Goal: Task Accomplishment & Management: Manage account settings

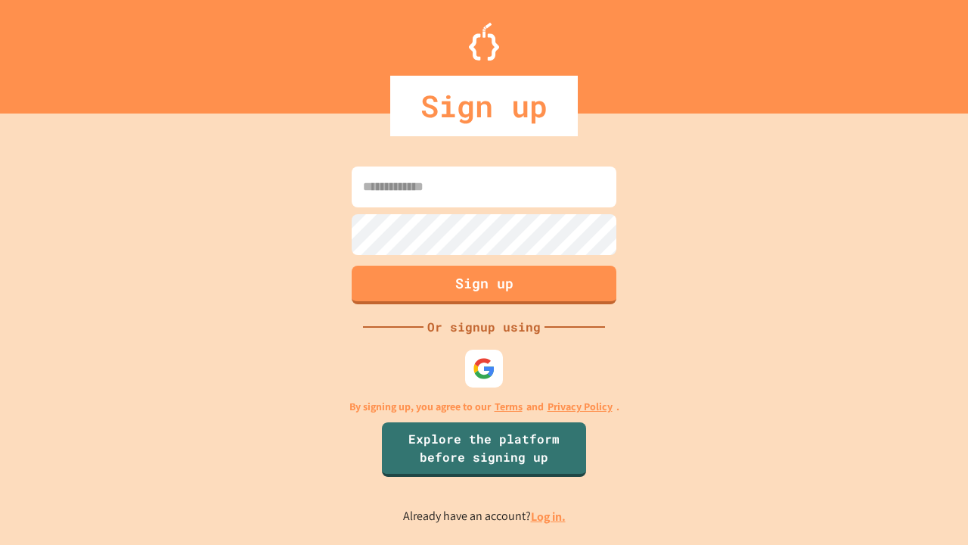
click at [549, 516] on link "Log in." at bounding box center [548, 516] width 35 height 16
